Goal: Task Accomplishment & Management: Use online tool/utility

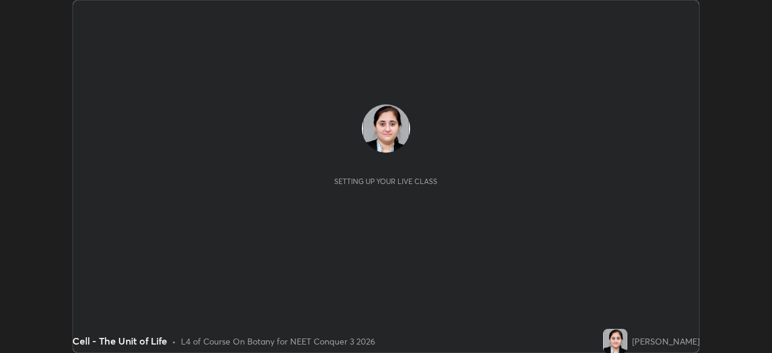
scroll to position [353, 772]
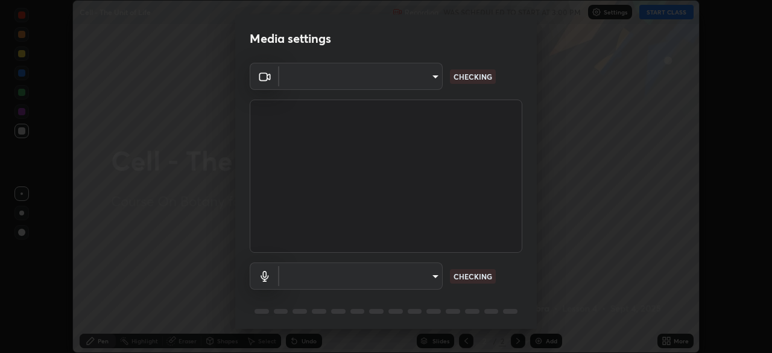
type input "1f3b1a4dbf7f6127e04a7c32b9c59d4571b9df5a52b12507af43ba0352f2305c"
type input "e5b627718591eeaf1f58acbce375d66896c0403349ed2b511c0f677bbfff9090"
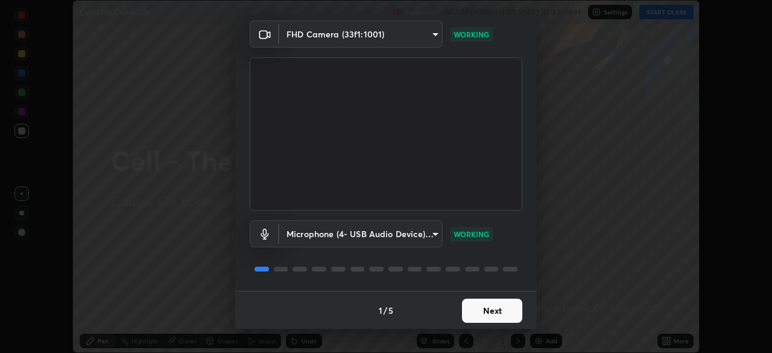
click at [492, 306] on button "Next" at bounding box center [492, 311] width 60 height 24
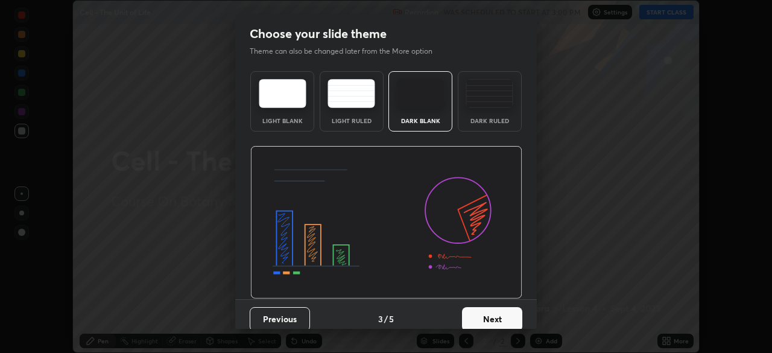
click at [491, 307] on button "Next" at bounding box center [492, 319] width 60 height 24
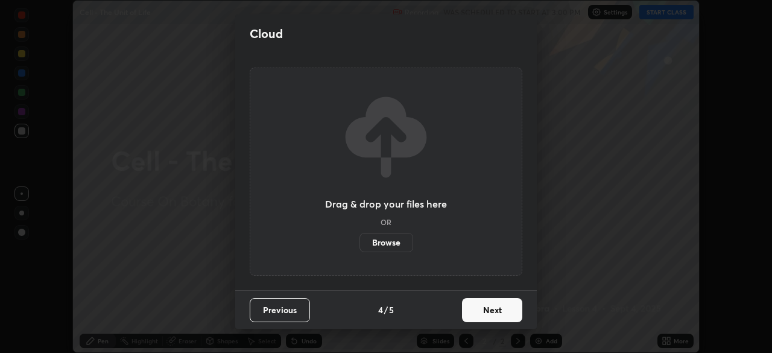
click at [492, 311] on button "Next" at bounding box center [492, 310] width 60 height 24
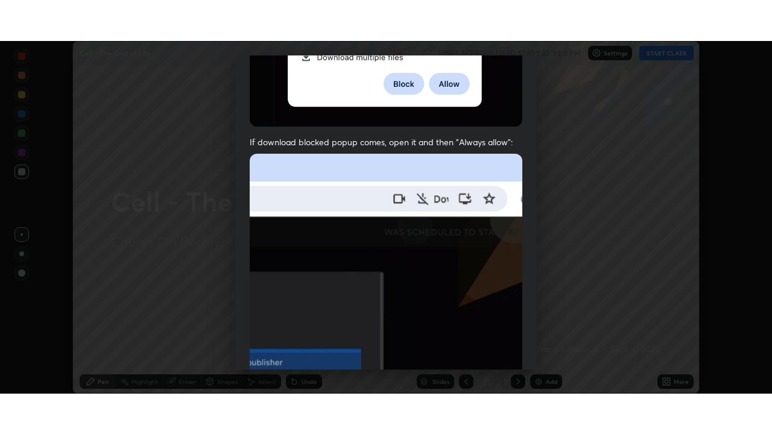
scroll to position [288, 0]
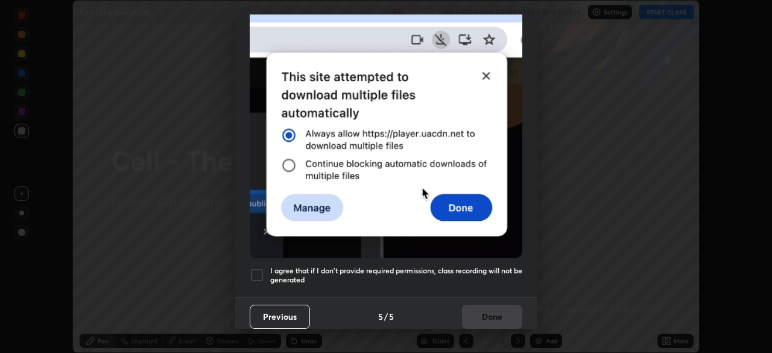
click at [258, 269] on div at bounding box center [257, 275] width 14 height 14
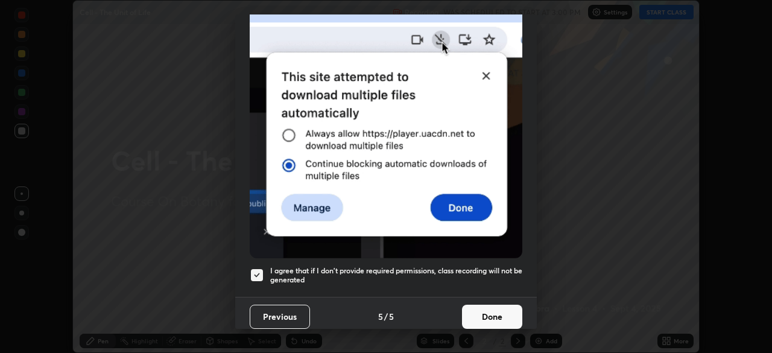
click at [480, 307] on button "Done" at bounding box center [492, 317] width 60 height 24
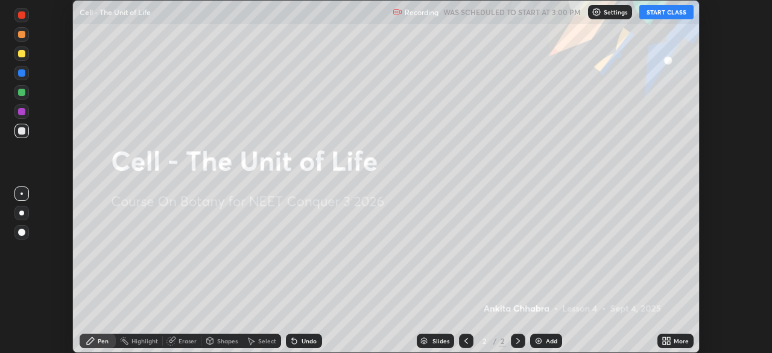
click at [668, 338] on icon at bounding box center [668, 338] width 3 height 3
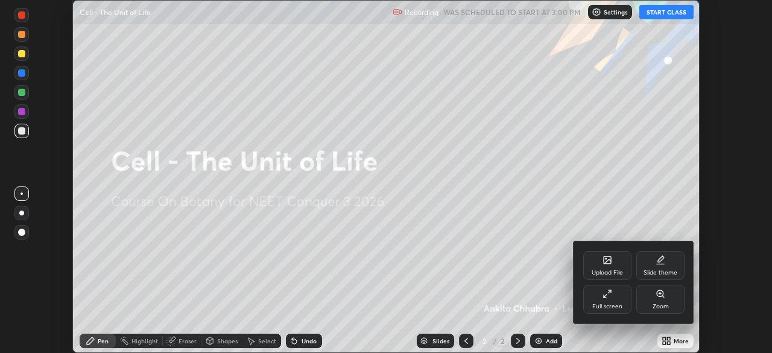
click at [621, 299] on div "Full screen" at bounding box center [607, 299] width 48 height 29
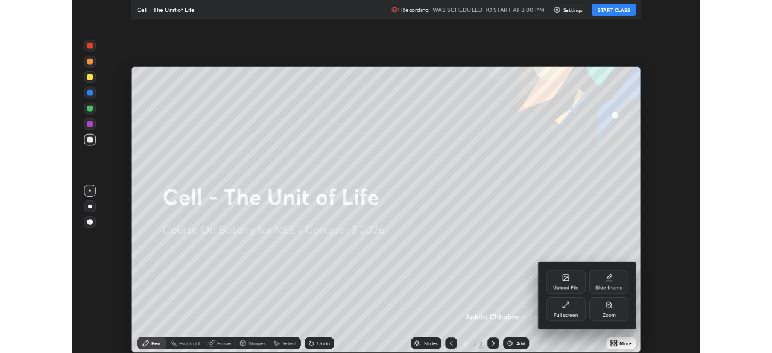
scroll to position [434, 772]
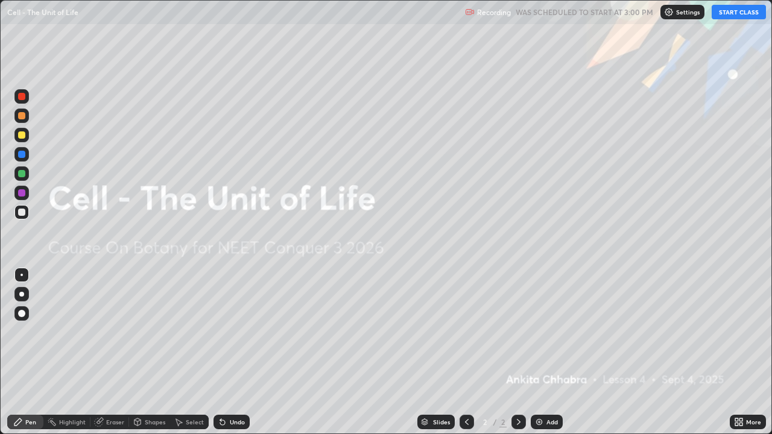
click at [547, 352] on div "Add" at bounding box center [552, 422] width 11 height 6
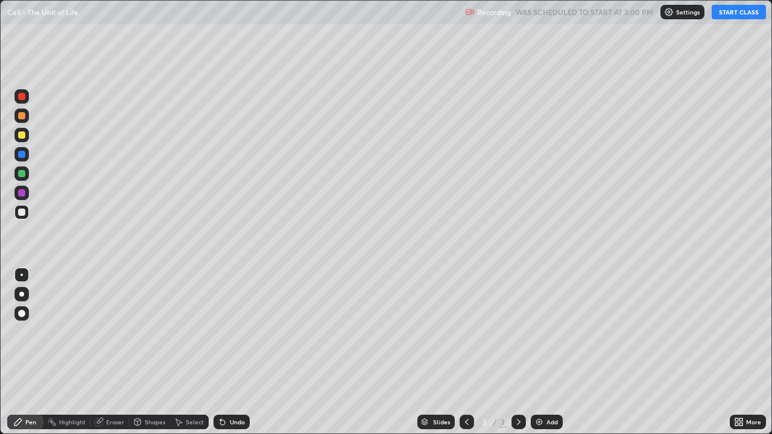
click at [25, 293] on div at bounding box center [21, 294] width 14 height 14
click at [22, 294] on div at bounding box center [21, 294] width 5 height 5
click at [27, 93] on div at bounding box center [21, 96] width 14 height 14
click at [725, 18] on button "START CLASS" at bounding box center [739, 12] width 54 height 14
click at [28, 119] on div at bounding box center [21, 116] width 14 height 14
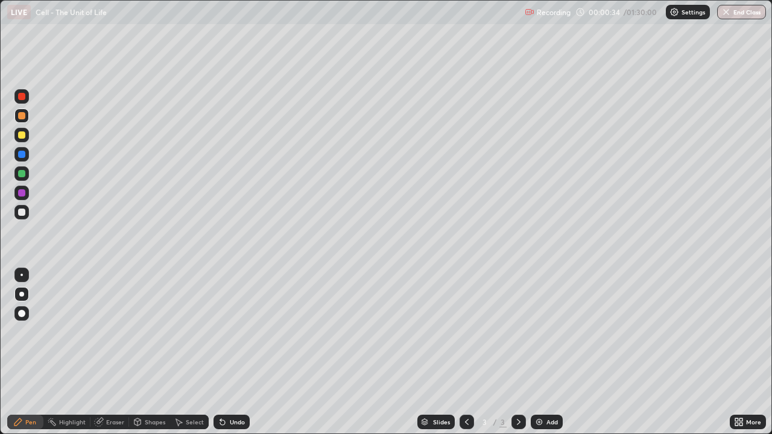
click at [22, 212] on div at bounding box center [21, 212] width 7 height 7
click at [23, 193] on div at bounding box center [21, 192] width 7 height 7
click at [24, 176] on div at bounding box center [21, 173] width 7 height 7
click at [27, 215] on div at bounding box center [21, 212] width 14 height 14
click at [27, 157] on div at bounding box center [21, 154] width 14 height 14
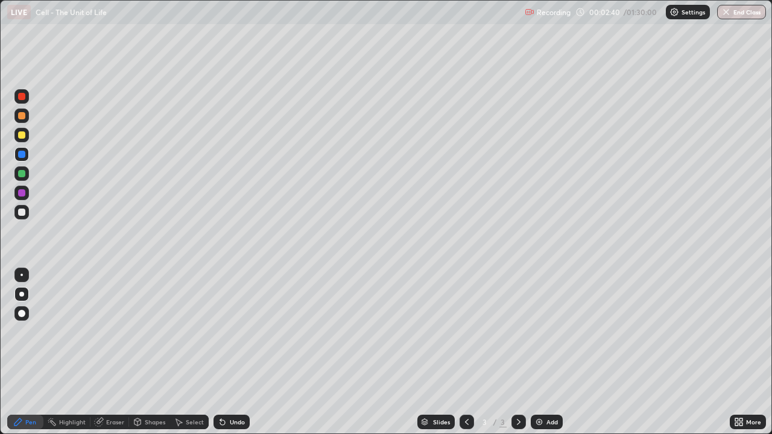
click at [25, 138] on div at bounding box center [21, 135] width 14 height 14
click at [22, 156] on div at bounding box center [21, 154] width 7 height 7
click at [22, 212] on div at bounding box center [21, 212] width 7 height 7
click at [25, 137] on div at bounding box center [21, 135] width 7 height 7
click at [27, 96] on div at bounding box center [21, 96] width 14 height 14
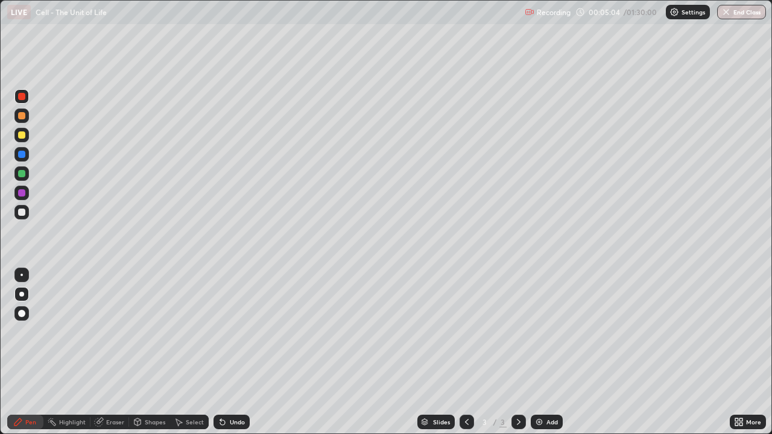
click at [28, 135] on div at bounding box center [21, 135] width 14 height 14
click at [22, 211] on div at bounding box center [21, 212] width 7 height 7
click at [24, 195] on div at bounding box center [21, 192] width 7 height 7
click at [22, 154] on div at bounding box center [21, 154] width 7 height 7
click at [27, 139] on div at bounding box center [21, 135] width 14 height 14
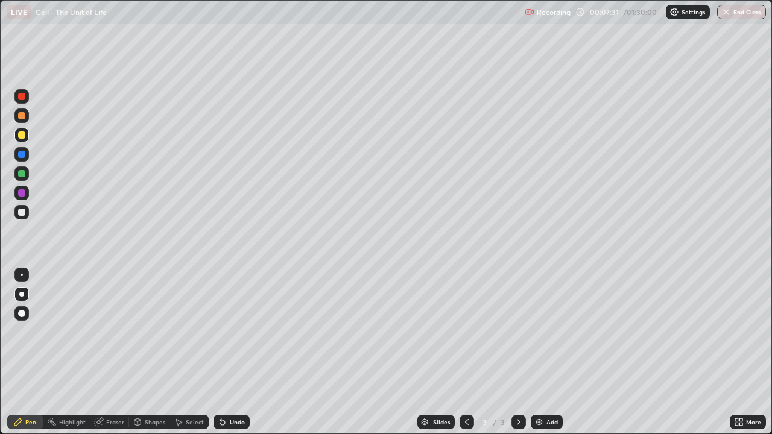
click at [25, 97] on div at bounding box center [21, 96] width 7 height 7
click at [544, 352] on div "Add" at bounding box center [547, 422] width 32 height 14
click at [21, 115] on div at bounding box center [21, 115] width 7 height 7
click at [28, 211] on div at bounding box center [21, 212] width 14 height 14
click at [27, 179] on div at bounding box center [21, 173] width 14 height 14
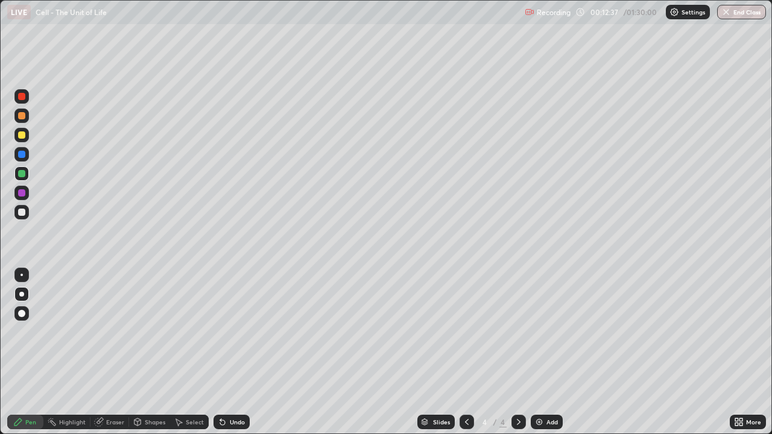
click at [27, 211] on div at bounding box center [21, 212] width 14 height 14
click at [230, 352] on div "Undo" at bounding box center [237, 422] width 15 height 6
click at [236, 352] on div "Undo" at bounding box center [232, 422] width 36 height 14
click at [240, 352] on div "Undo" at bounding box center [232, 422] width 36 height 14
click at [28, 176] on div at bounding box center [21, 173] width 14 height 14
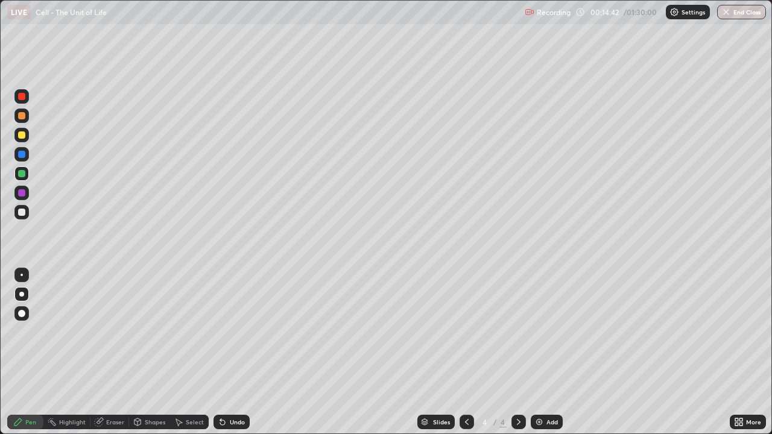
click at [27, 196] on div at bounding box center [21, 193] width 14 height 14
click at [550, 352] on div "Add" at bounding box center [552, 422] width 11 height 6
click at [20, 211] on div at bounding box center [21, 212] width 7 height 7
click at [24, 176] on div at bounding box center [21, 173] width 7 height 7
click at [24, 195] on div at bounding box center [21, 192] width 7 height 7
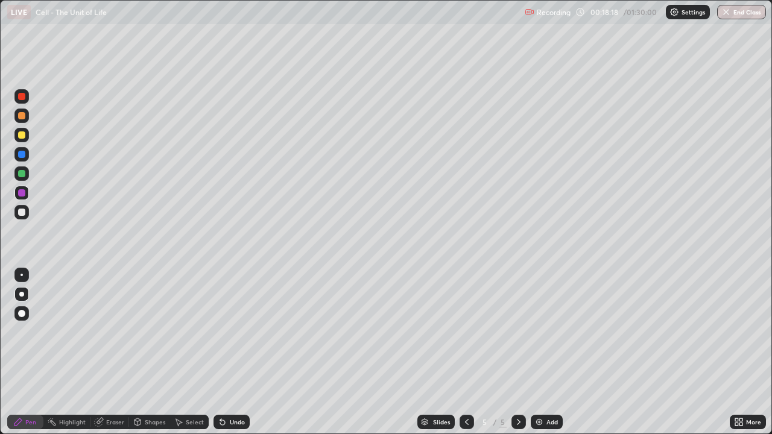
click at [466, 352] on icon at bounding box center [467, 422] width 10 height 10
click at [518, 352] on icon at bounding box center [519, 422] width 10 height 10
click at [22, 154] on div at bounding box center [21, 154] width 7 height 7
click at [26, 312] on div at bounding box center [21, 313] width 14 height 14
click at [22, 294] on div at bounding box center [21, 294] width 5 height 5
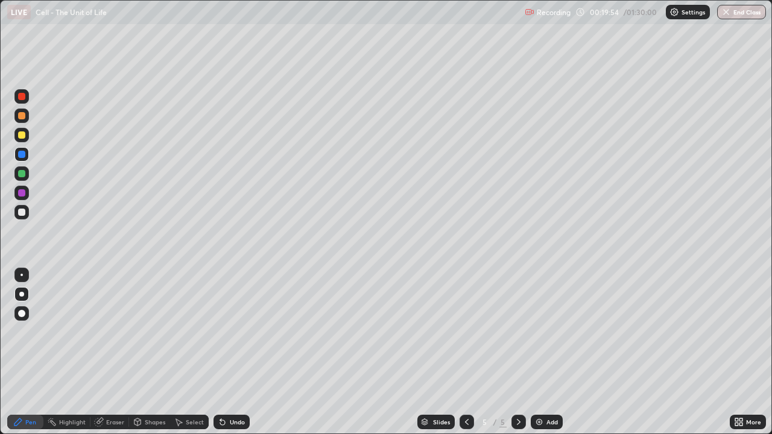
click at [27, 195] on div at bounding box center [21, 193] width 14 height 14
click at [24, 313] on div at bounding box center [21, 313] width 7 height 7
click at [25, 176] on div at bounding box center [21, 173] width 14 height 14
click at [24, 156] on div at bounding box center [21, 154] width 7 height 7
click at [28, 314] on div at bounding box center [21, 313] width 14 height 14
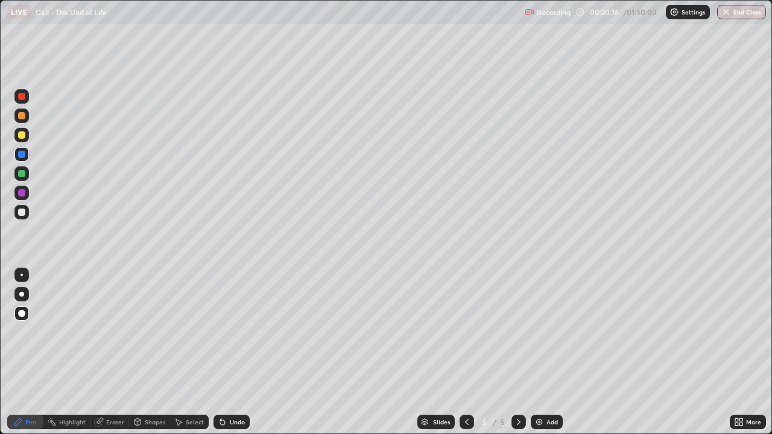
click at [24, 294] on div at bounding box center [21, 294] width 5 height 5
click at [22, 116] on div at bounding box center [21, 115] width 7 height 7
click at [27, 215] on div at bounding box center [21, 212] width 14 height 14
click at [24, 195] on div at bounding box center [21, 192] width 7 height 7
click at [25, 175] on div at bounding box center [21, 173] width 7 height 7
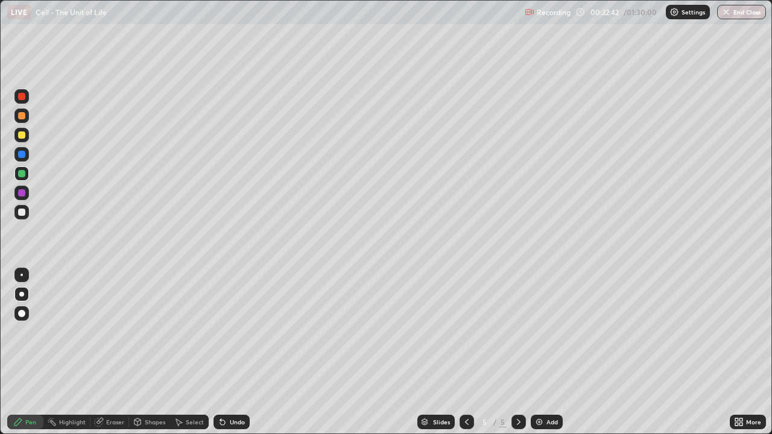
click at [23, 98] on div at bounding box center [21, 96] width 7 height 7
click at [27, 119] on div at bounding box center [21, 116] width 14 height 14
click at [27, 174] on div at bounding box center [21, 173] width 14 height 14
click at [25, 117] on div at bounding box center [21, 115] width 7 height 7
click at [22, 193] on div at bounding box center [21, 192] width 7 height 7
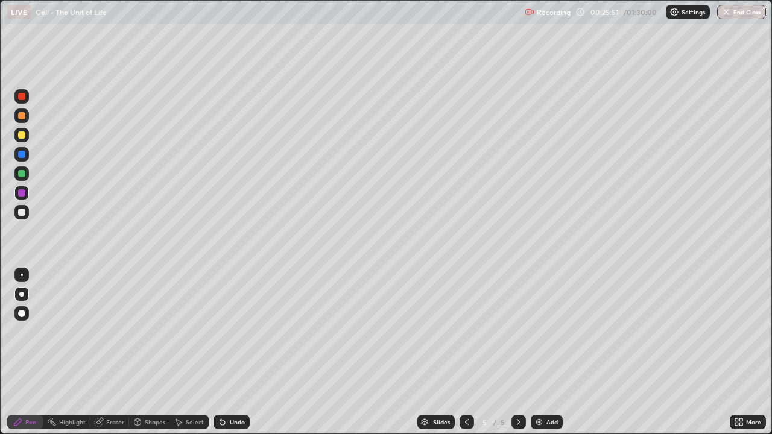
click at [25, 160] on div at bounding box center [21, 154] width 14 height 14
click at [552, 352] on div "Add" at bounding box center [552, 422] width 11 height 6
click at [23, 174] on div at bounding box center [21, 173] width 7 height 7
click at [27, 135] on div at bounding box center [21, 135] width 14 height 14
click at [231, 352] on div "Undo" at bounding box center [237, 422] width 15 height 6
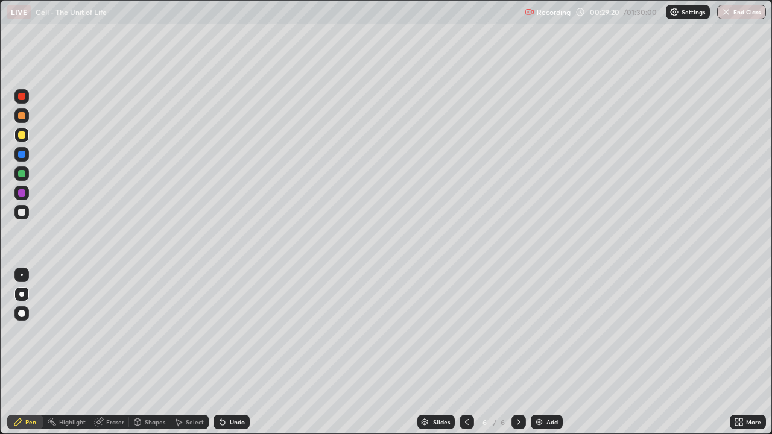
click at [220, 352] on icon at bounding box center [220, 419] width 1 height 1
click at [27, 151] on div at bounding box center [21, 154] width 14 height 14
click at [22, 135] on div at bounding box center [21, 135] width 7 height 7
click at [22, 156] on div at bounding box center [21, 154] width 7 height 7
click at [27, 194] on div at bounding box center [21, 193] width 14 height 14
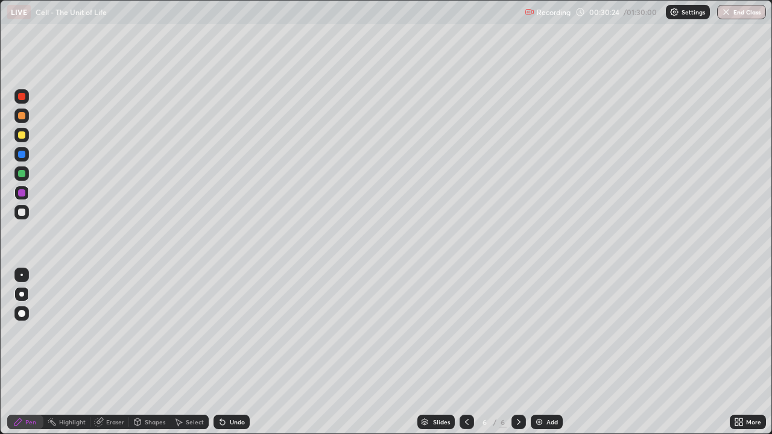
click at [21, 169] on div at bounding box center [21, 173] width 14 height 14
click at [22, 212] on div at bounding box center [21, 212] width 7 height 7
click at [26, 194] on div at bounding box center [21, 193] width 14 height 14
click at [22, 156] on div at bounding box center [21, 154] width 7 height 7
click at [24, 98] on div at bounding box center [21, 96] width 7 height 7
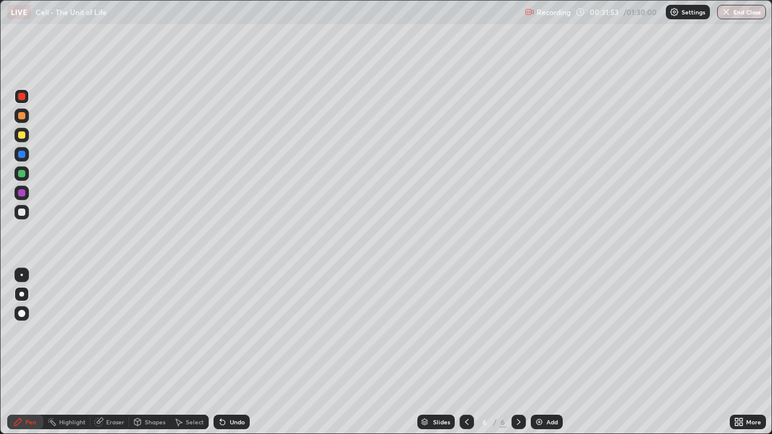
click at [25, 100] on div at bounding box center [21, 96] width 14 height 14
click at [27, 312] on div at bounding box center [21, 313] width 14 height 14
click at [22, 294] on div at bounding box center [21, 294] width 5 height 5
click at [19, 173] on div at bounding box center [21, 173] width 7 height 7
click at [27, 214] on div at bounding box center [21, 212] width 14 height 14
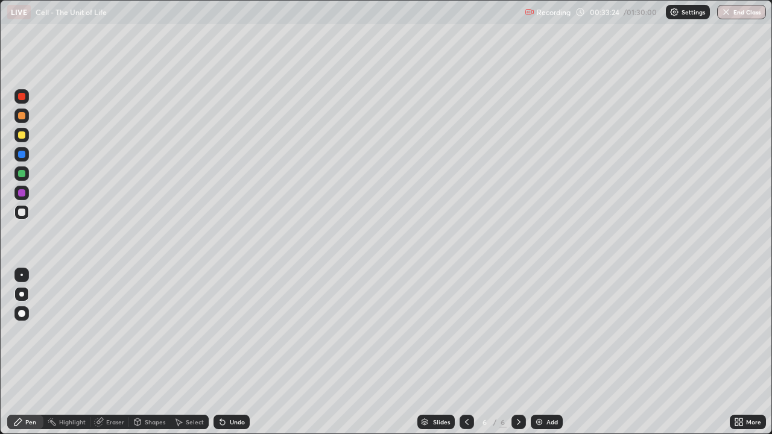
click at [23, 193] on div at bounding box center [21, 192] width 7 height 7
click at [124, 352] on div "Eraser" at bounding box center [109, 422] width 39 height 14
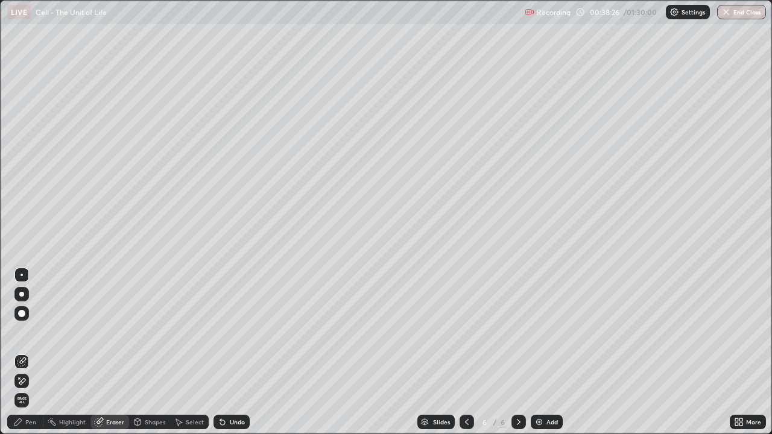
click at [37, 352] on div "Pen" at bounding box center [25, 422] width 36 height 14
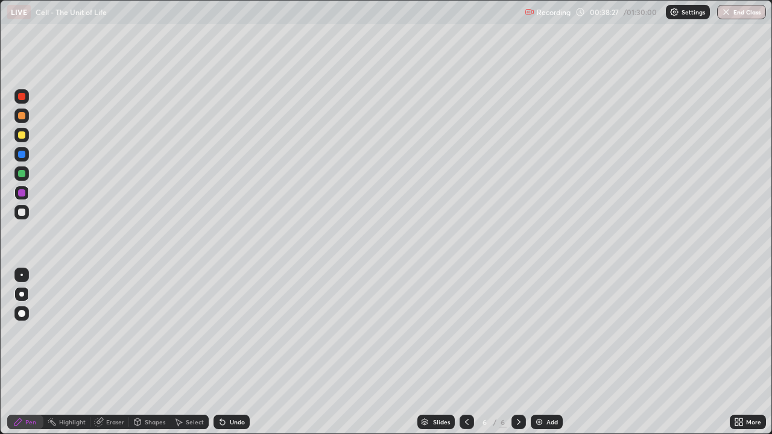
click at [22, 212] on div at bounding box center [21, 212] width 7 height 7
click at [28, 177] on div at bounding box center [21, 173] width 14 height 14
click at [21, 153] on div at bounding box center [21, 154] width 7 height 7
click at [235, 352] on div "Undo" at bounding box center [237, 422] width 15 height 6
click at [24, 116] on div at bounding box center [21, 115] width 7 height 7
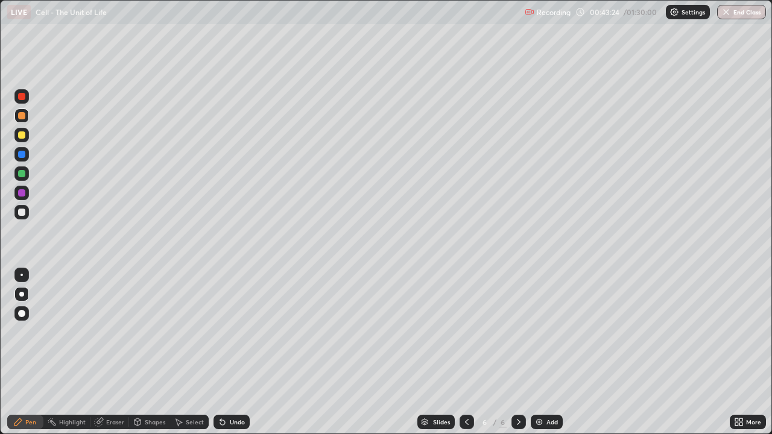
click at [548, 352] on div "Add" at bounding box center [547, 422] width 32 height 14
click at [23, 211] on div at bounding box center [21, 212] width 7 height 7
click at [27, 177] on div at bounding box center [21, 173] width 14 height 14
click at [235, 352] on div "Undo" at bounding box center [237, 422] width 15 height 6
click at [24, 194] on div at bounding box center [21, 192] width 7 height 7
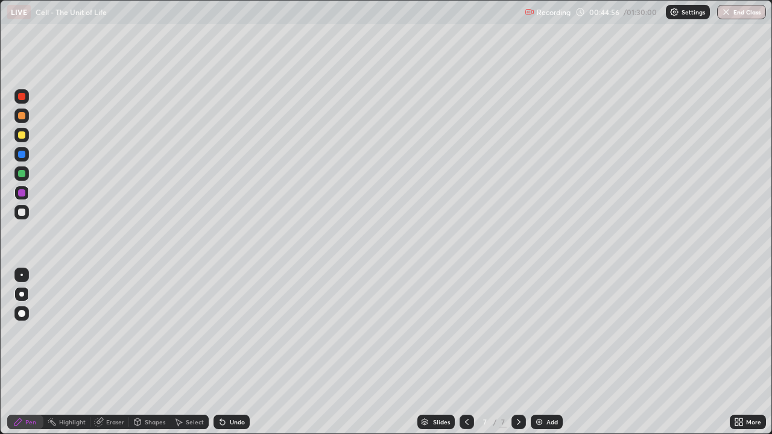
click at [236, 352] on div "Undo" at bounding box center [232, 422] width 36 height 14
click at [26, 215] on div at bounding box center [21, 212] width 14 height 14
click at [25, 154] on div at bounding box center [21, 154] width 7 height 7
click at [22, 135] on div at bounding box center [21, 135] width 7 height 7
click at [22, 313] on div at bounding box center [21, 313] width 7 height 7
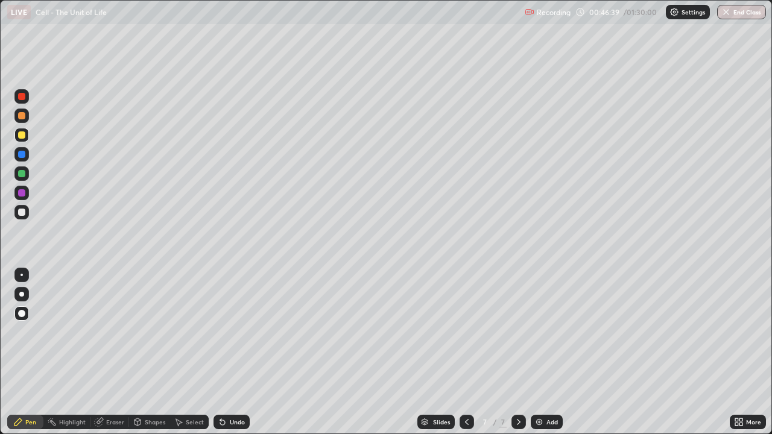
click at [22, 294] on div at bounding box center [21, 294] width 5 height 5
click at [27, 156] on div at bounding box center [21, 154] width 14 height 14
click at [26, 98] on div at bounding box center [21, 96] width 14 height 14
click at [550, 352] on div "Add" at bounding box center [547, 422] width 32 height 14
click at [741, 352] on icon at bounding box center [741, 420] width 3 height 3
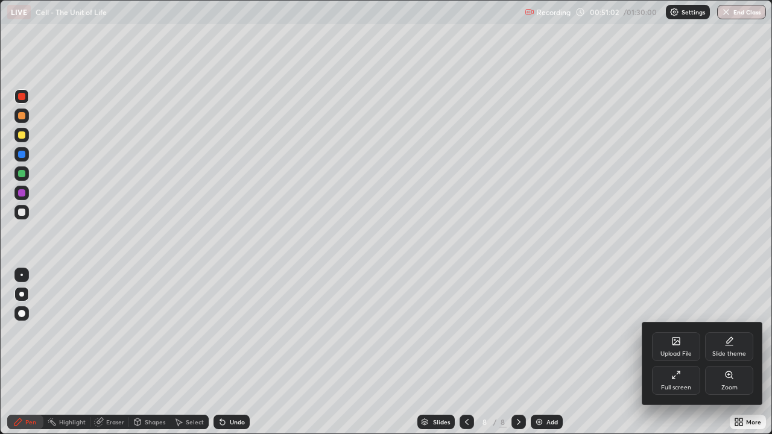
click at [686, 352] on div "Full screen" at bounding box center [676, 380] width 48 height 29
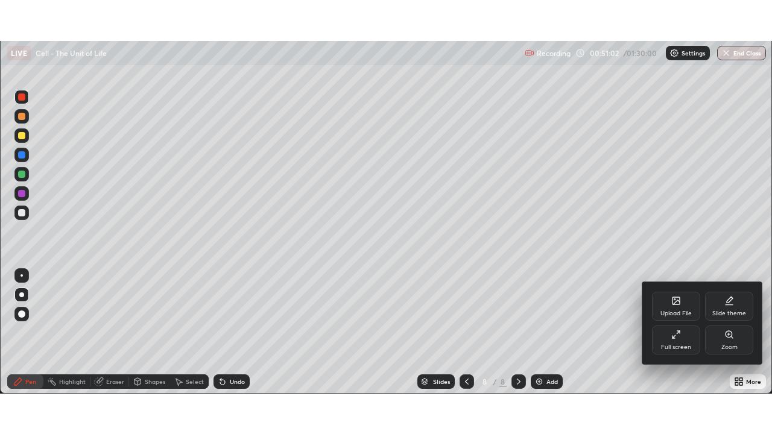
scroll to position [59972, 59554]
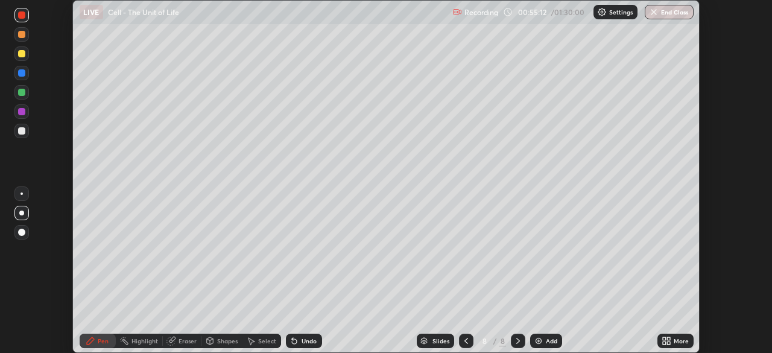
click at [665, 340] on icon at bounding box center [664, 338] width 3 height 3
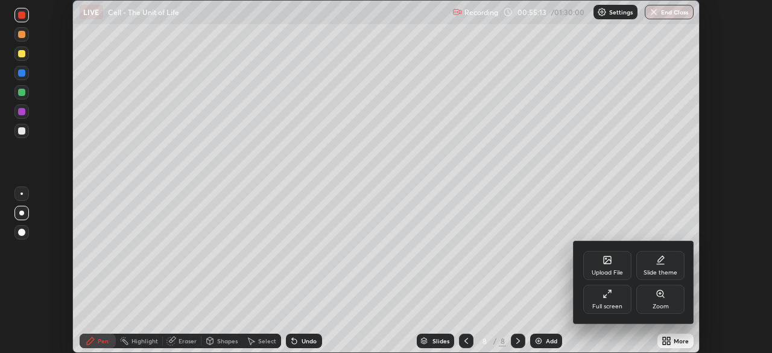
click at [612, 303] on div "Full screen" at bounding box center [607, 306] width 30 height 6
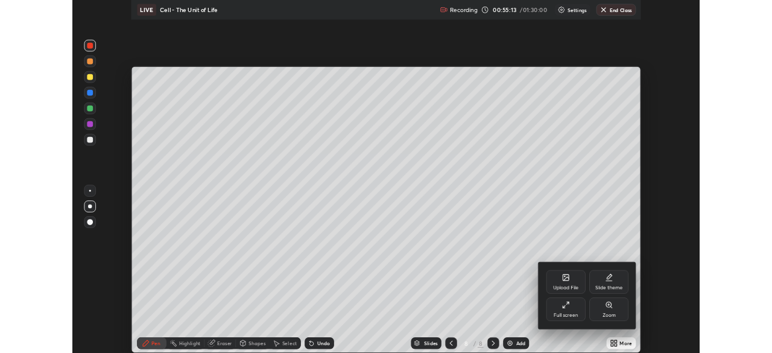
scroll to position [434, 772]
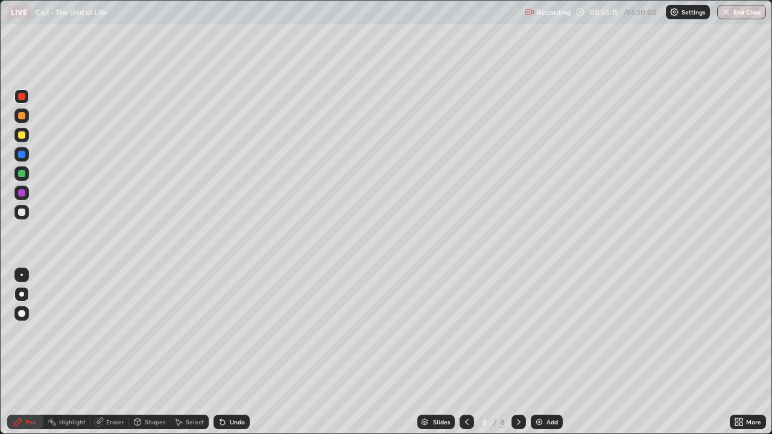
click at [27, 217] on div at bounding box center [21, 212] width 14 height 14
click at [28, 177] on div at bounding box center [21, 173] width 14 height 14
click at [28, 213] on div at bounding box center [21, 212] width 14 height 14
click at [22, 193] on div at bounding box center [21, 192] width 7 height 7
click at [28, 141] on div at bounding box center [21, 134] width 14 height 19
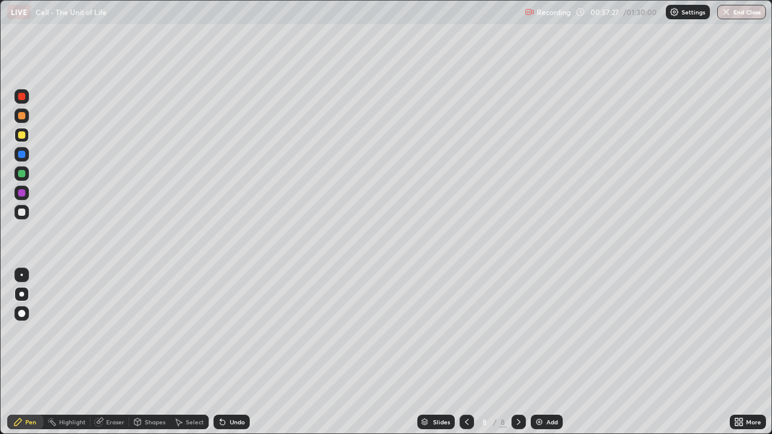
click at [26, 175] on div at bounding box center [21, 173] width 14 height 14
click at [25, 218] on div at bounding box center [21, 212] width 14 height 14
click at [27, 100] on div at bounding box center [21, 96] width 14 height 14
click at [26, 309] on div at bounding box center [21, 313] width 14 height 14
click at [22, 294] on div at bounding box center [21, 294] width 5 height 5
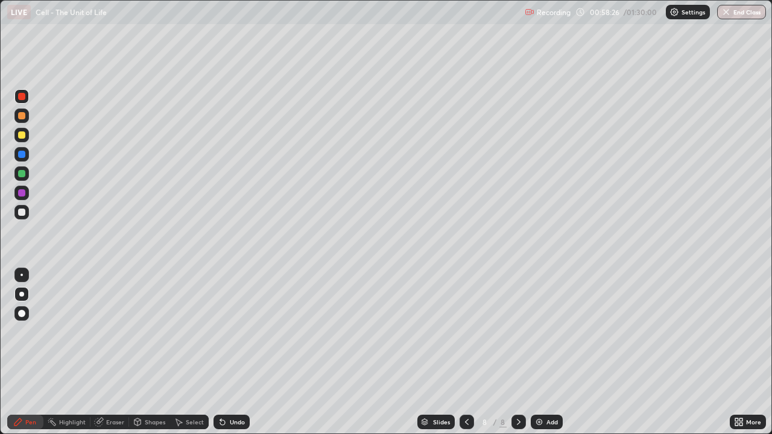
click at [22, 194] on div at bounding box center [21, 192] width 7 height 7
click at [227, 352] on div "Undo" at bounding box center [232, 422] width 36 height 14
click at [24, 213] on div at bounding box center [21, 212] width 7 height 7
click at [23, 215] on div at bounding box center [21, 212] width 7 height 7
click at [26, 154] on div at bounding box center [21, 154] width 14 height 14
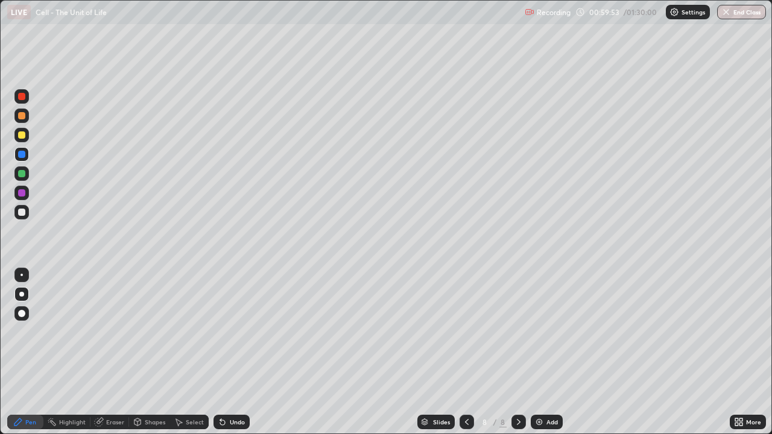
click at [236, 352] on div "Undo" at bounding box center [237, 422] width 15 height 6
click at [244, 352] on div "Undo" at bounding box center [232, 422] width 36 height 14
click at [22, 212] on div at bounding box center [21, 212] width 7 height 7
click at [22, 118] on div at bounding box center [21, 115] width 7 height 7
click at [544, 352] on div "Add" at bounding box center [547, 422] width 32 height 14
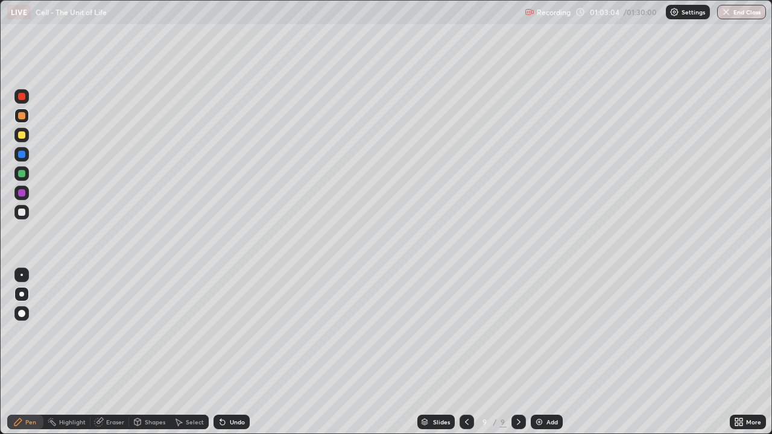
click at [27, 215] on div at bounding box center [21, 212] width 14 height 14
click at [27, 174] on div at bounding box center [21, 173] width 14 height 14
click at [220, 352] on icon at bounding box center [220, 419] width 1 height 1
click at [221, 352] on icon at bounding box center [222, 422] width 5 height 5
click at [22, 154] on div at bounding box center [21, 154] width 7 height 7
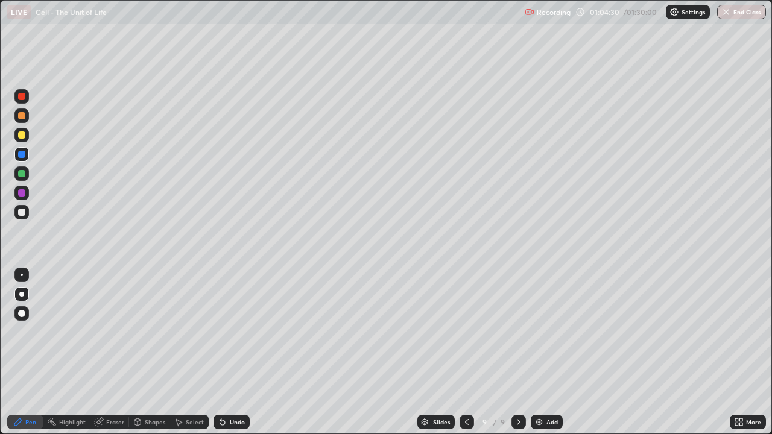
click at [28, 136] on div at bounding box center [21, 135] width 14 height 14
click at [26, 133] on div at bounding box center [21, 135] width 14 height 14
click at [118, 352] on div "Eraser" at bounding box center [115, 422] width 18 height 6
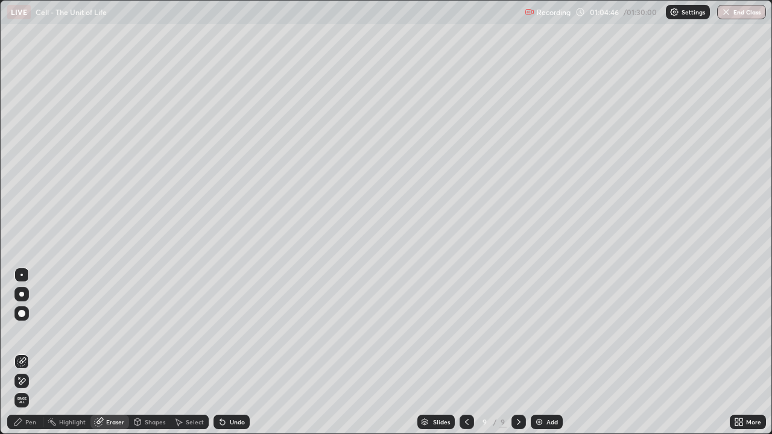
click at [32, 352] on div "Pen" at bounding box center [30, 422] width 11 height 6
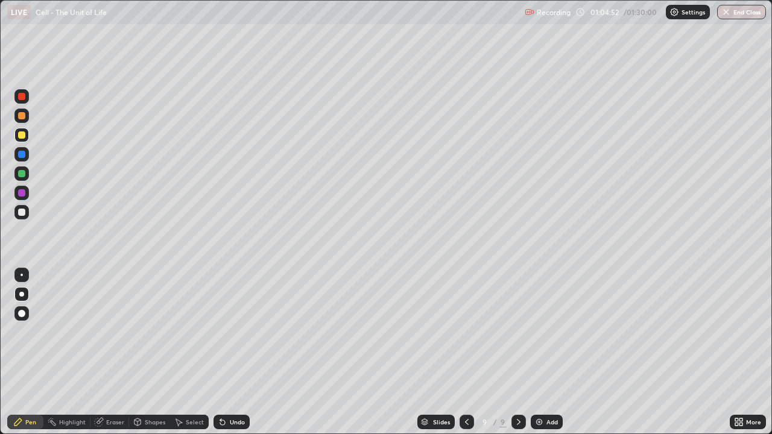
click at [24, 176] on div at bounding box center [21, 173] width 7 height 7
click at [26, 216] on div at bounding box center [21, 212] width 14 height 14
click at [23, 193] on div at bounding box center [21, 192] width 7 height 7
click at [28, 100] on div at bounding box center [21, 96] width 14 height 14
click at [541, 352] on img at bounding box center [539, 422] width 10 height 10
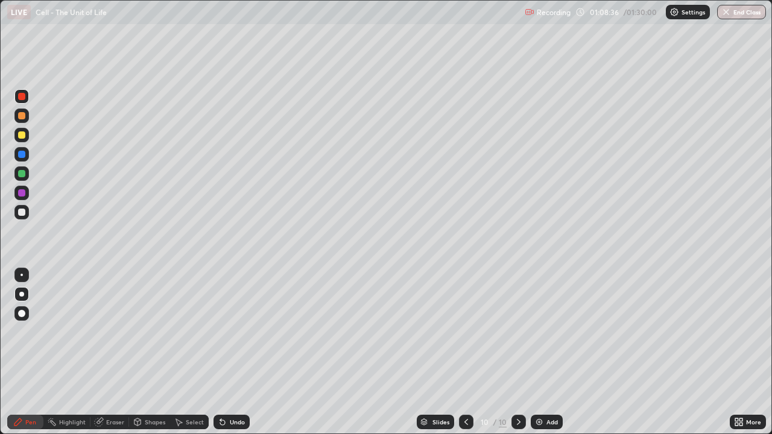
click at [28, 134] on div at bounding box center [21, 135] width 14 height 14
click at [28, 212] on div at bounding box center [21, 212] width 14 height 14
click at [25, 157] on div at bounding box center [21, 154] width 14 height 14
click at [22, 116] on div at bounding box center [21, 115] width 7 height 7
click at [24, 174] on div at bounding box center [21, 173] width 7 height 7
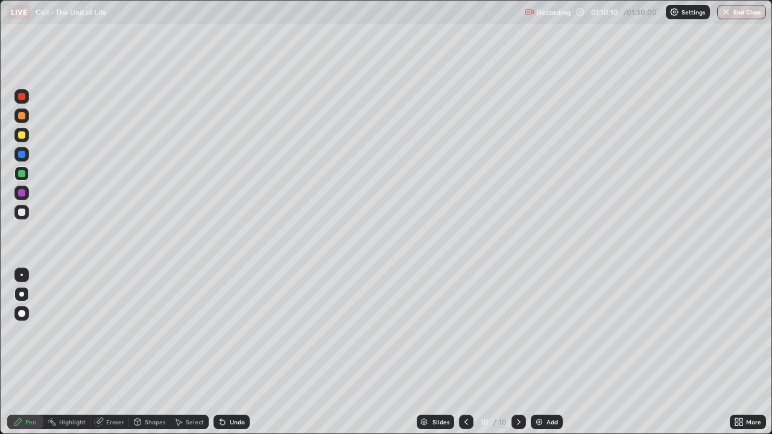
click at [23, 195] on div at bounding box center [21, 192] width 7 height 7
click at [27, 214] on div at bounding box center [21, 212] width 14 height 14
click at [21, 194] on div at bounding box center [21, 192] width 7 height 7
click at [233, 352] on div "Undo" at bounding box center [237, 422] width 15 height 6
click at [22, 174] on div at bounding box center [21, 173] width 7 height 7
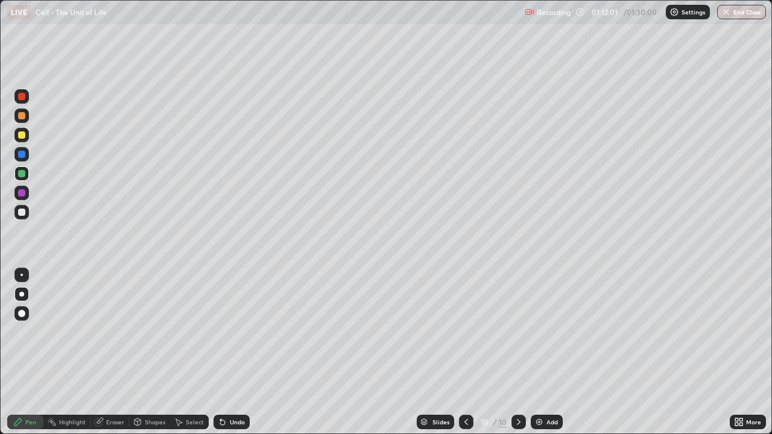
click at [20, 156] on div at bounding box center [21, 154] width 7 height 7
click at [22, 97] on div at bounding box center [21, 96] width 7 height 7
click at [24, 175] on div at bounding box center [21, 173] width 7 height 7
click at [547, 352] on div "Add" at bounding box center [552, 422] width 11 height 6
click at [24, 194] on div at bounding box center [21, 192] width 7 height 7
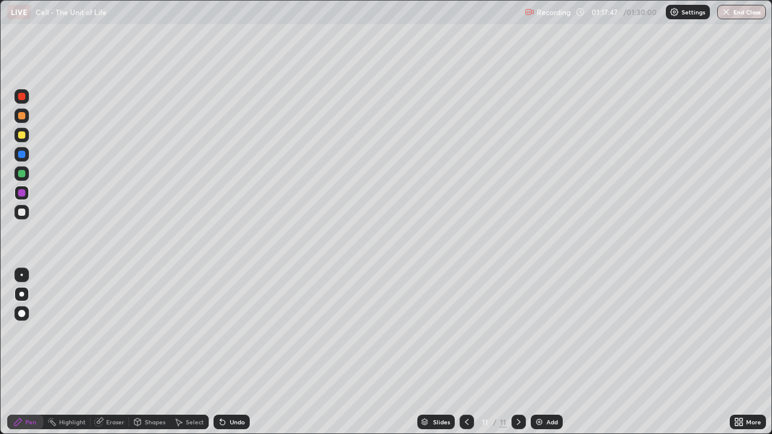
click at [25, 122] on div at bounding box center [21, 116] width 14 height 14
click at [22, 97] on div at bounding box center [21, 96] width 7 height 7
click at [220, 352] on icon at bounding box center [220, 419] width 1 height 1
click at [222, 352] on icon at bounding box center [223, 422] width 10 height 10
click at [25, 178] on div at bounding box center [21, 173] width 14 height 14
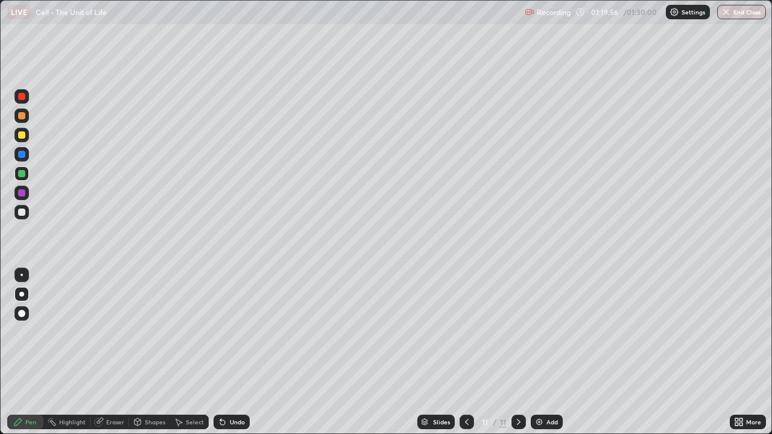
click at [26, 215] on div at bounding box center [21, 212] width 14 height 14
click at [27, 159] on div at bounding box center [21, 154] width 14 height 14
click at [25, 173] on div at bounding box center [21, 173] width 7 height 7
click at [27, 212] on div at bounding box center [21, 212] width 14 height 14
click at [22, 116] on div at bounding box center [21, 115] width 7 height 7
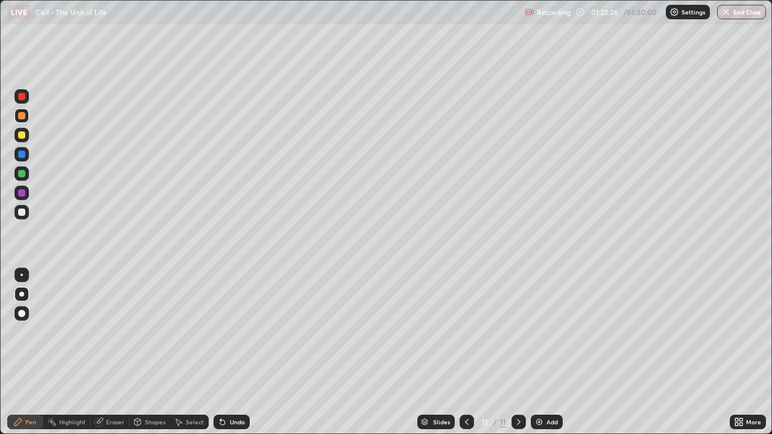
click at [19, 154] on div at bounding box center [21, 154] width 7 height 7
click at [28, 100] on div at bounding box center [21, 96] width 14 height 14
click at [238, 352] on div "Undo" at bounding box center [237, 422] width 15 height 6
click at [238, 352] on div "Undo" at bounding box center [232, 422] width 36 height 14
click at [239, 352] on div "Undo" at bounding box center [232, 422] width 36 height 14
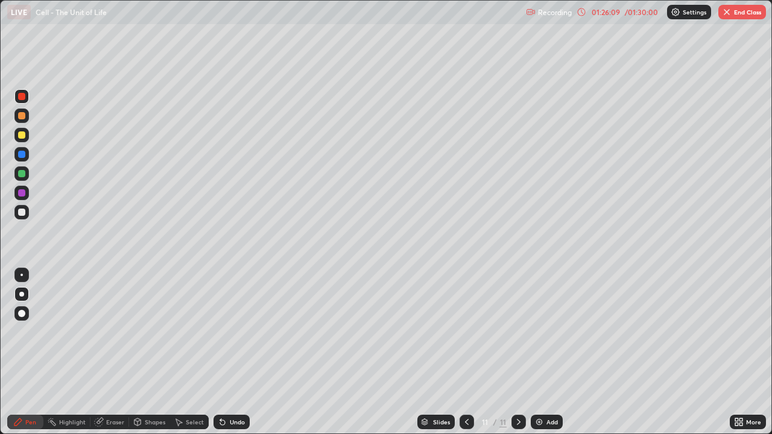
click at [731, 13] on img "button" at bounding box center [727, 12] width 10 height 10
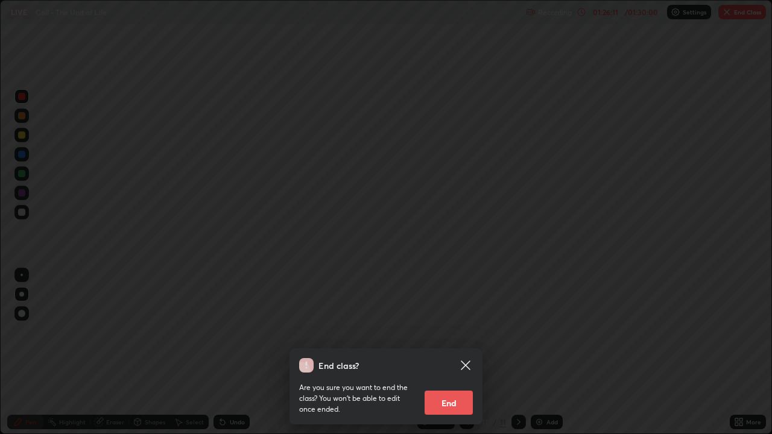
click at [454, 352] on button "End" at bounding box center [449, 403] width 48 height 24
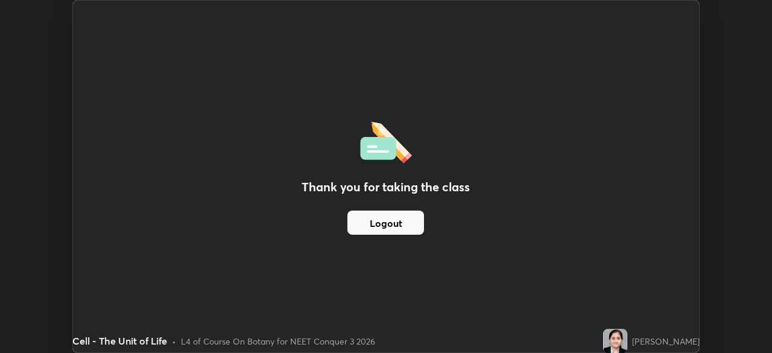
scroll to position [59972, 59554]
